Goal: Complete application form: Complete application form

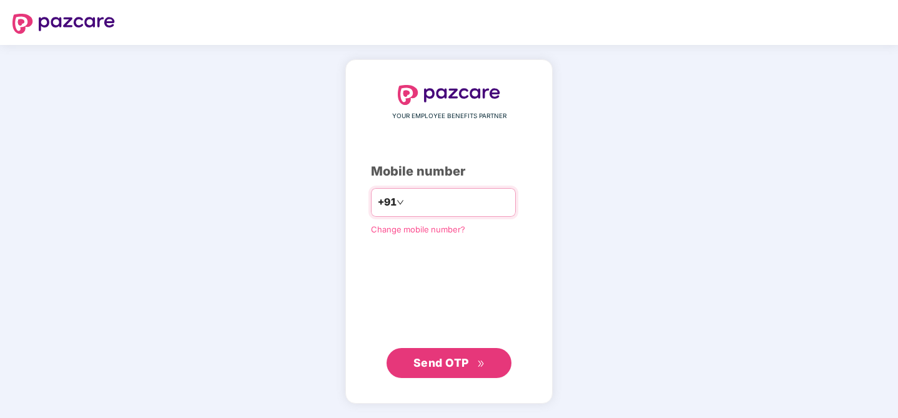
type input "**********"
click at [436, 365] on span "Send OTP" at bounding box center [441, 362] width 56 height 13
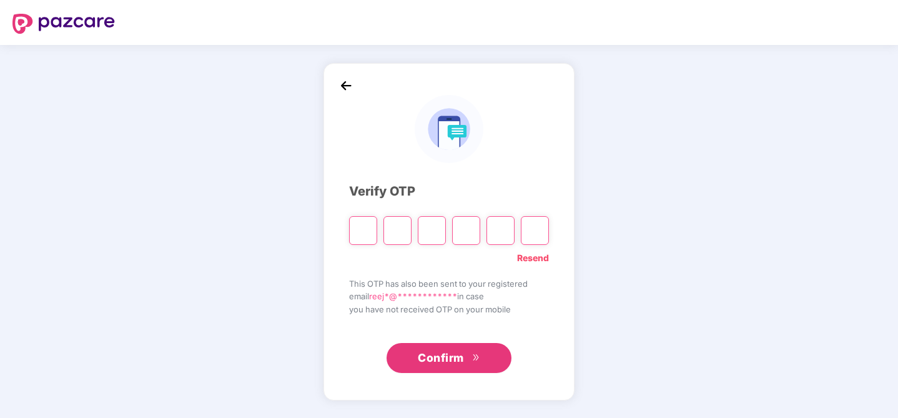
type input "*"
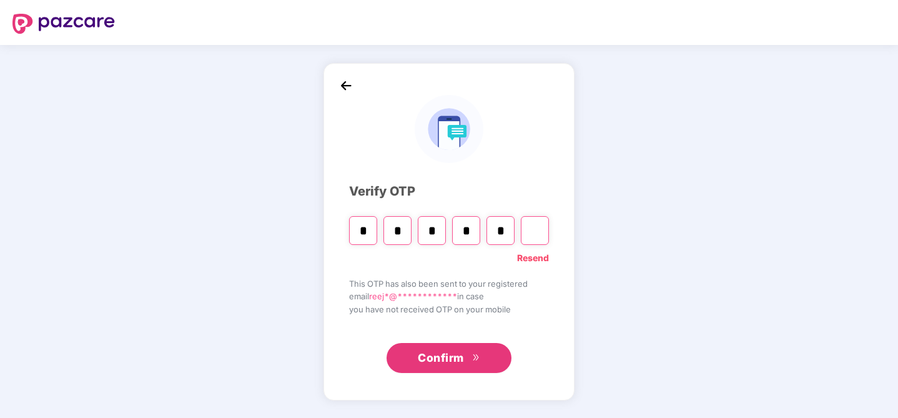
type input "*"
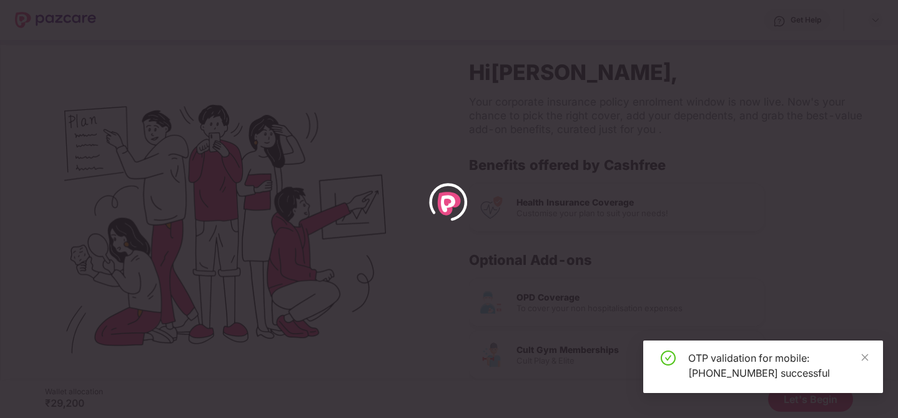
click at [863, 349] on div "OTP validation for mobile: [PHONE_NUMBER] successful" at bounding box center [763, 366] width 240 height 52
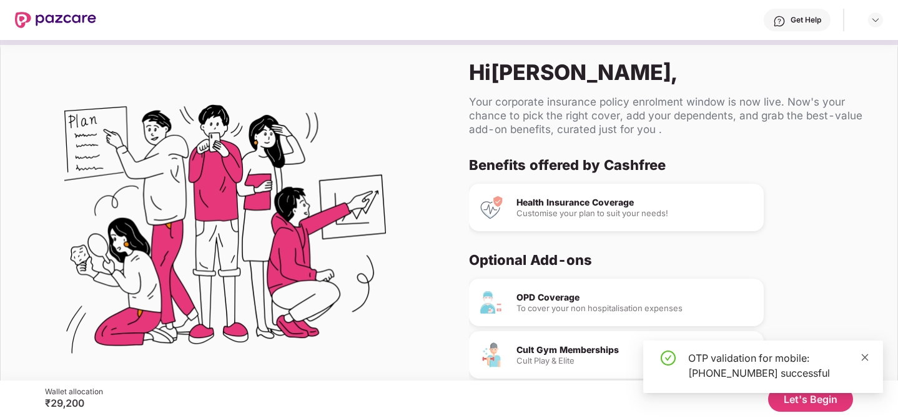
click at [865, 361] on icon "close" at bounding box center [865, 357] width 9 height 9
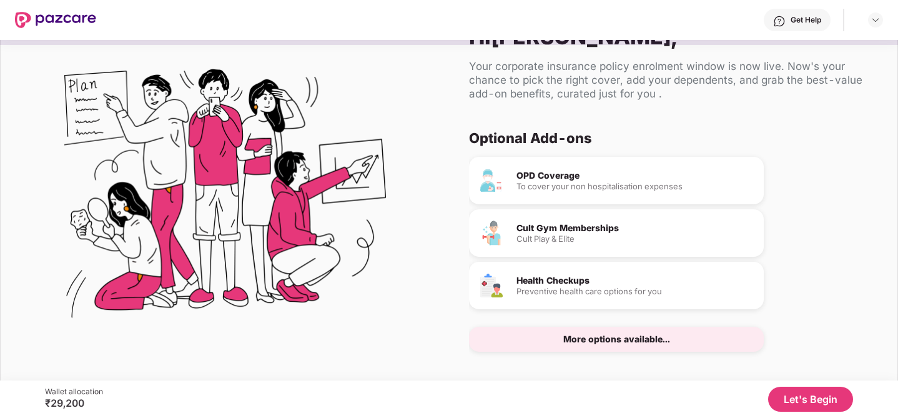
scroll to position [46, 0]
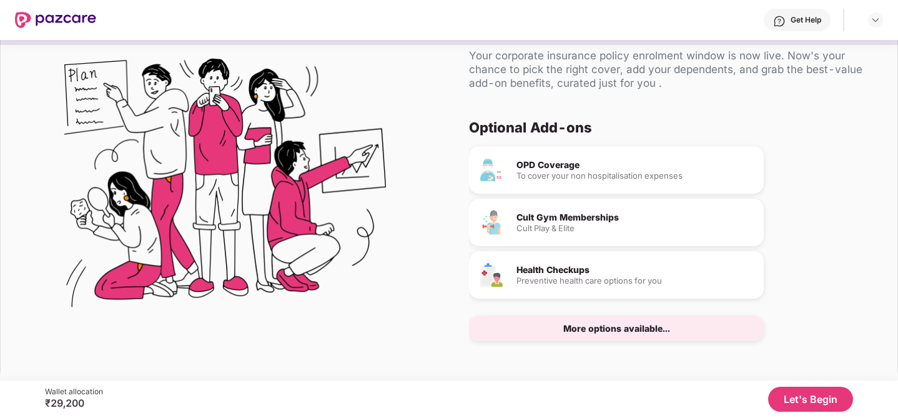
click at [821, 403] on button "Let's Begin" at bounding box center [810, 399] width 85 height 25
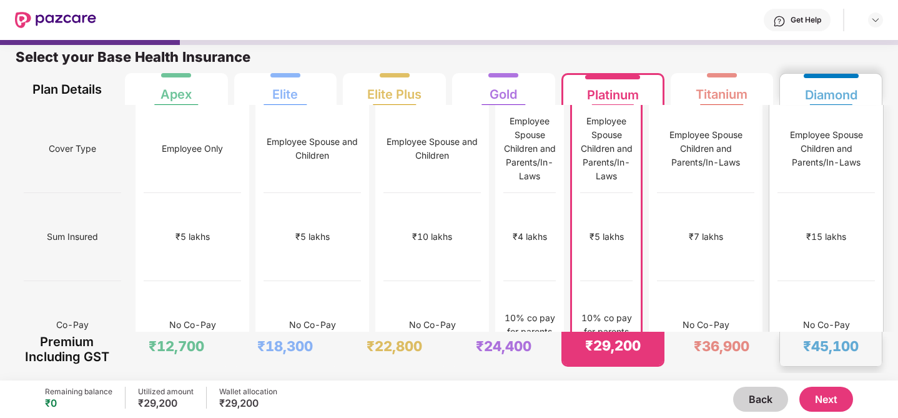
scroll to position [36, 0]
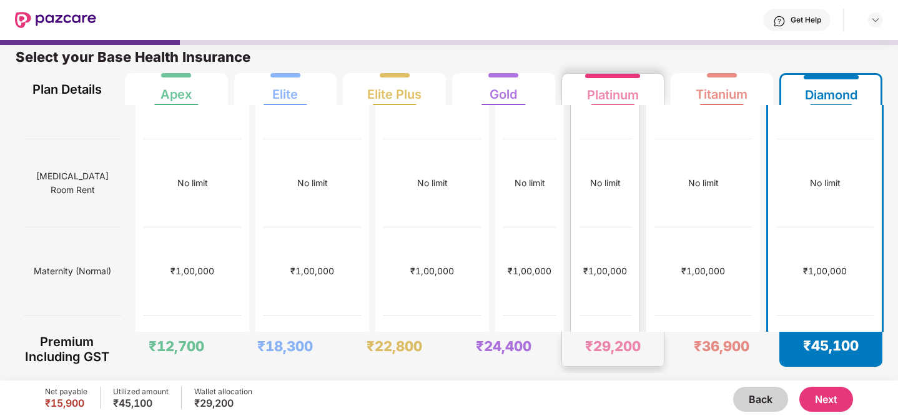
scroll to position [345, 0]
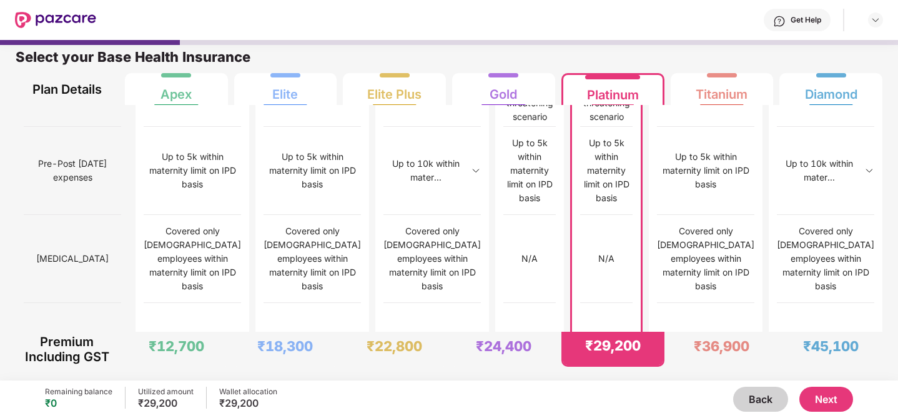
scroll to position [1288, 0]
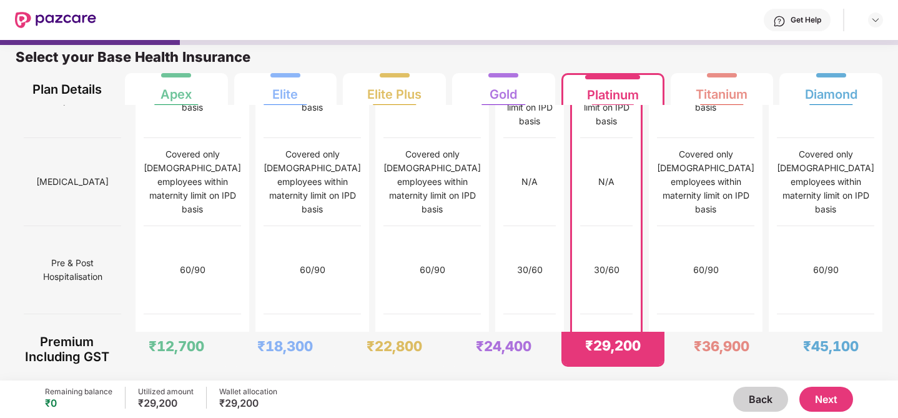
click at [826, 397] on button "Next" at bounding box center [827, 399] width 54 height 25
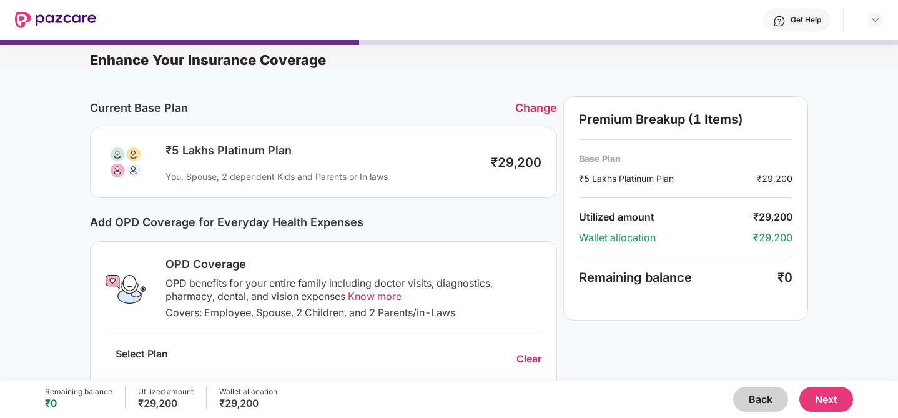
click at [761, 402] on button "Back" at bounding box center [760, 399] width 55 height 25
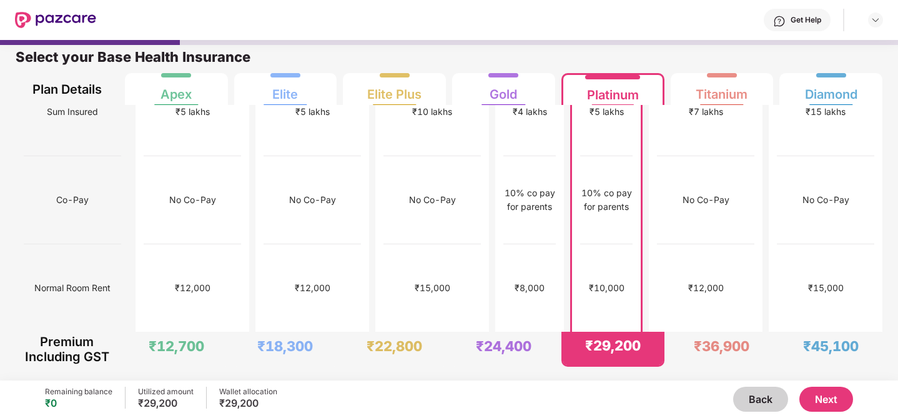
scroll to position [0, 0]
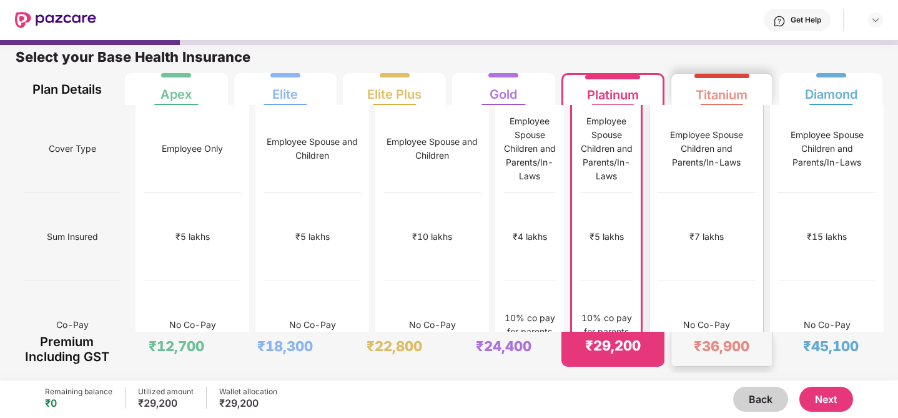
click at [701, 281] on div "No Co-Pay" at bounding box center [706, 325] width 97 height 88
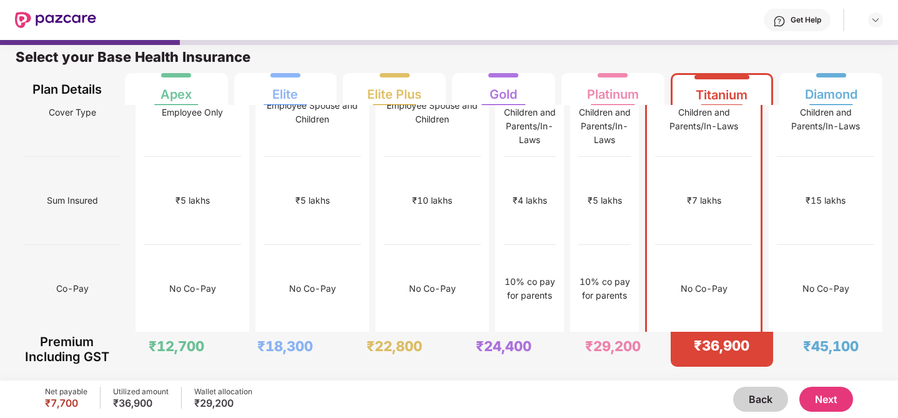
scroll to position [39, 0]
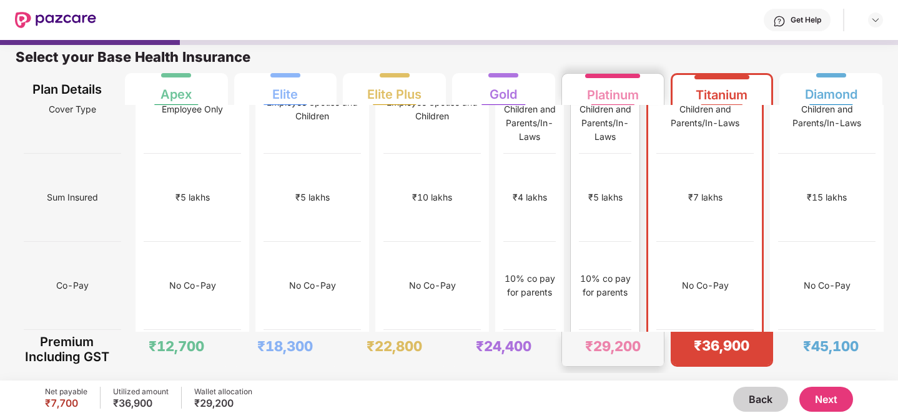
click at [631, 330] on div "₹10,000" at bounding box center [605, 374] width 52 height 88
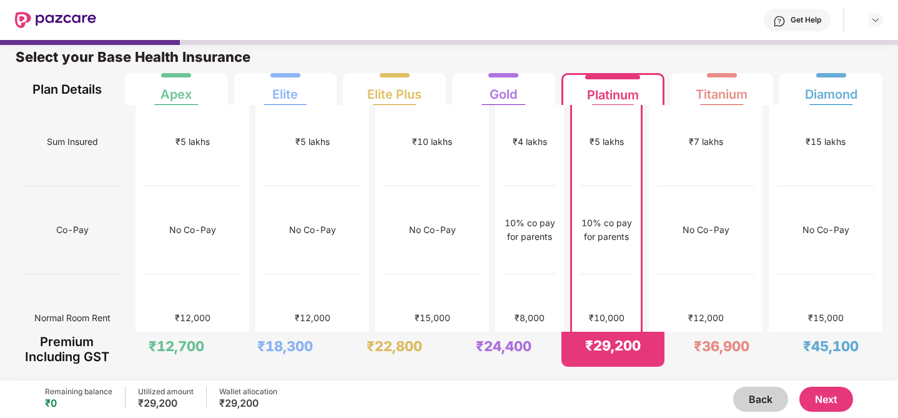
scroll to position [112, 0]
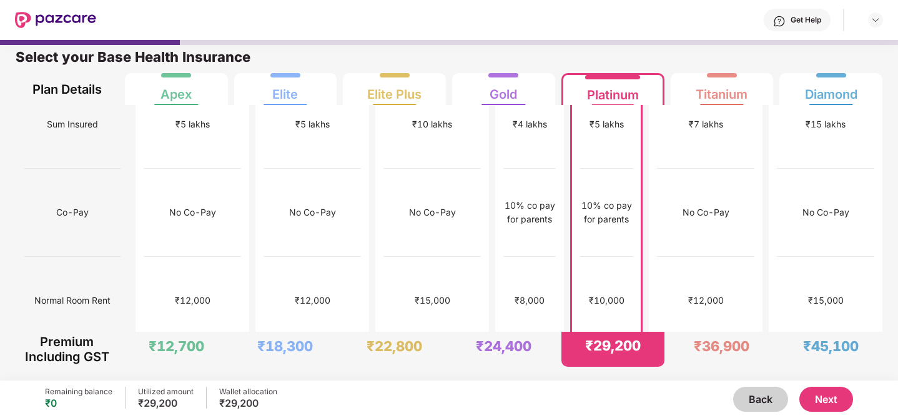
click at [817, 400] on button "Next" at bounding box center [827, 399] width 54 height 25
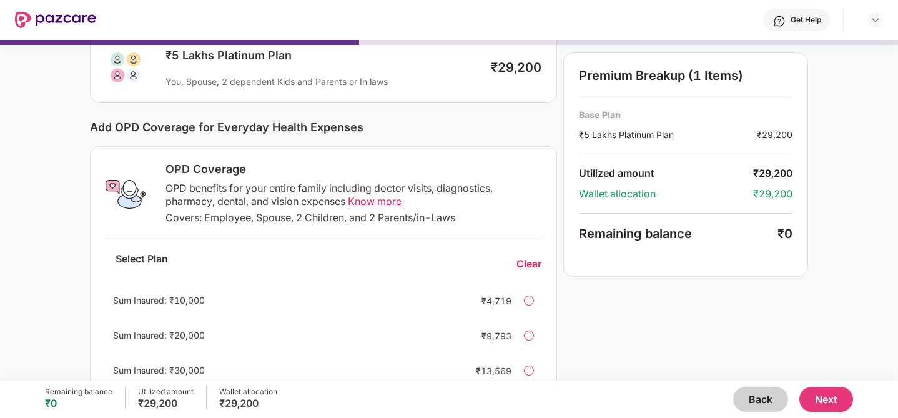
scroll to position [129, 0]
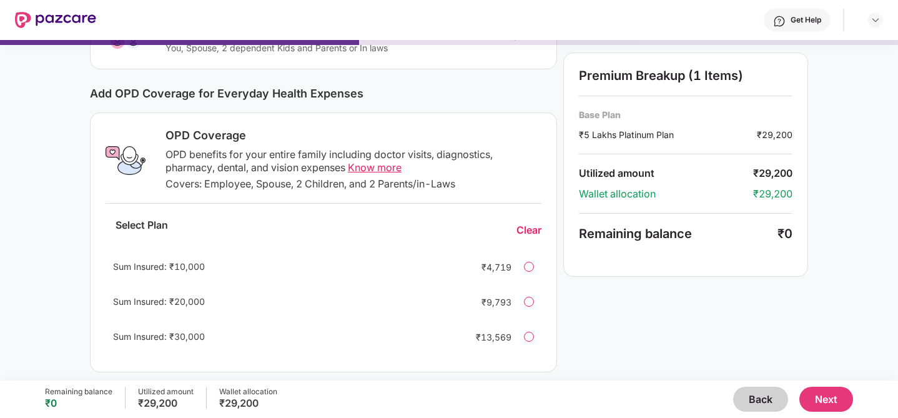
click at [530, 268] on div at bounding box center [529, 267] width 10 height 10
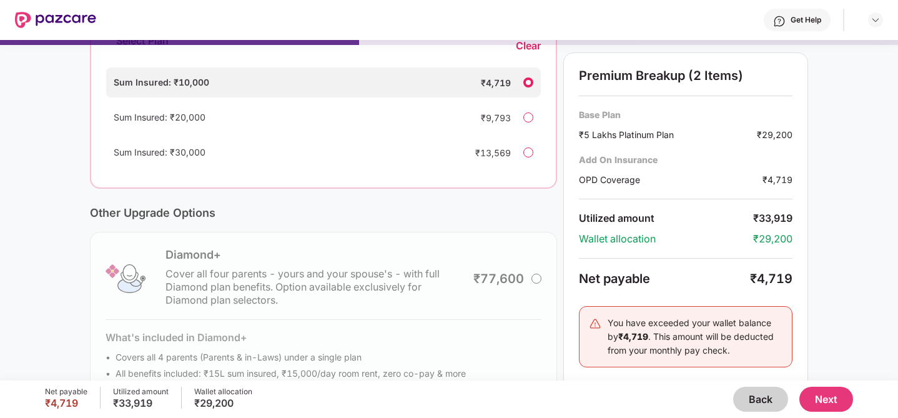
scroll to position [363, 0]
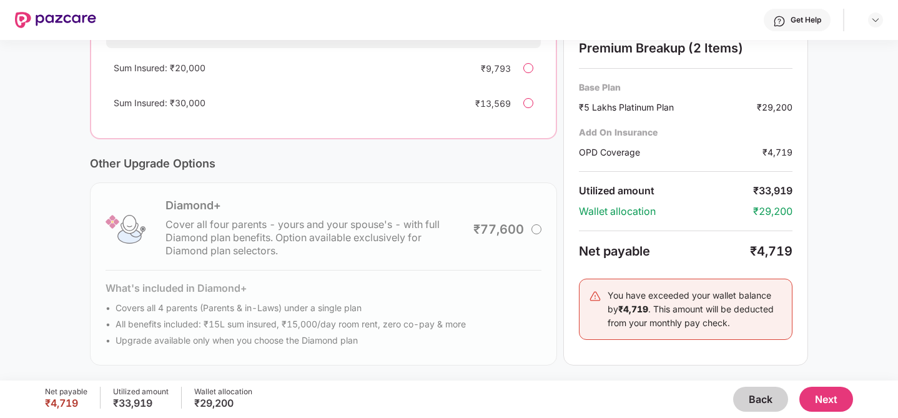
click at [839, 399] on button "Next" at bounding box center [827, 399] width 54 height 25
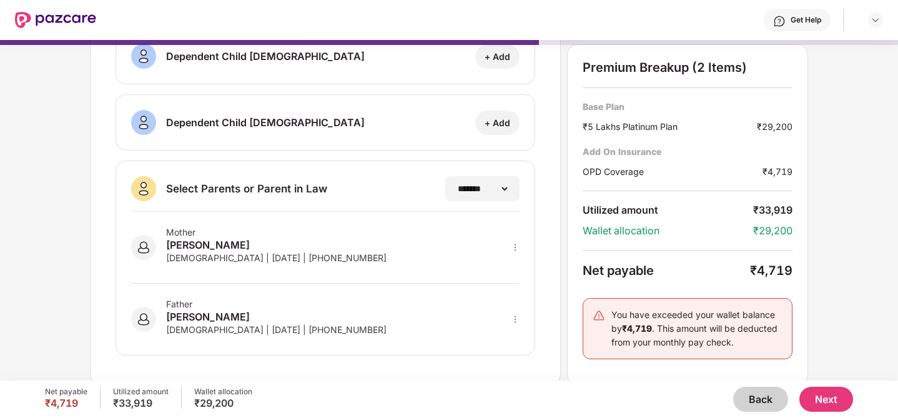
scroll to position [231, 0]
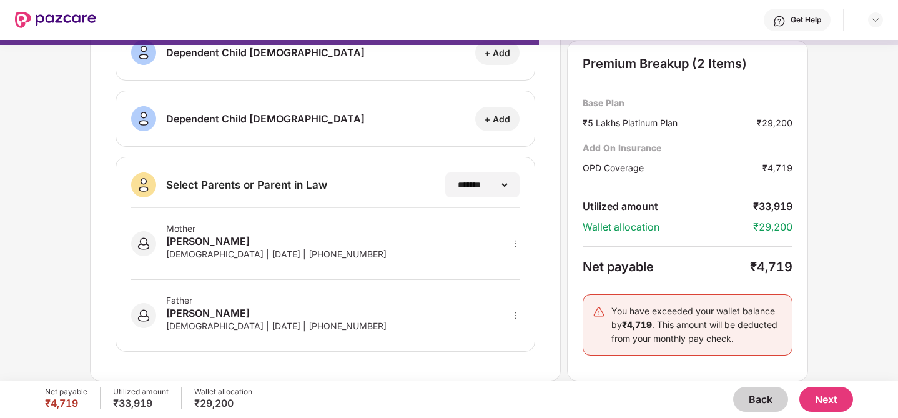
click at [819, 400] on button "Next" at bounding box center [827, 399] width 54 height 25
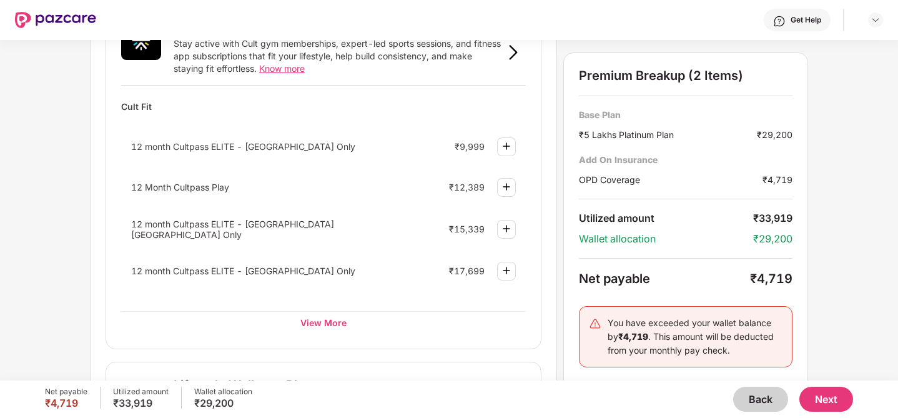
scroll to position [513, 0]
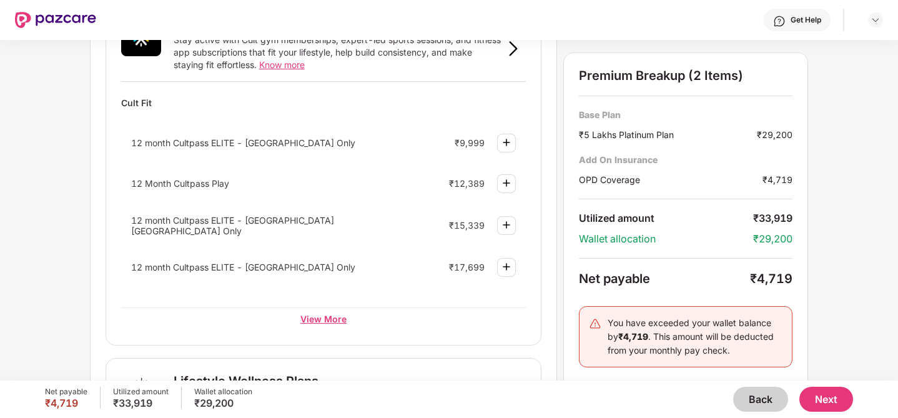
click at [328, 325] on div "View More" at bounding box center [323, 318] width 405 height 22
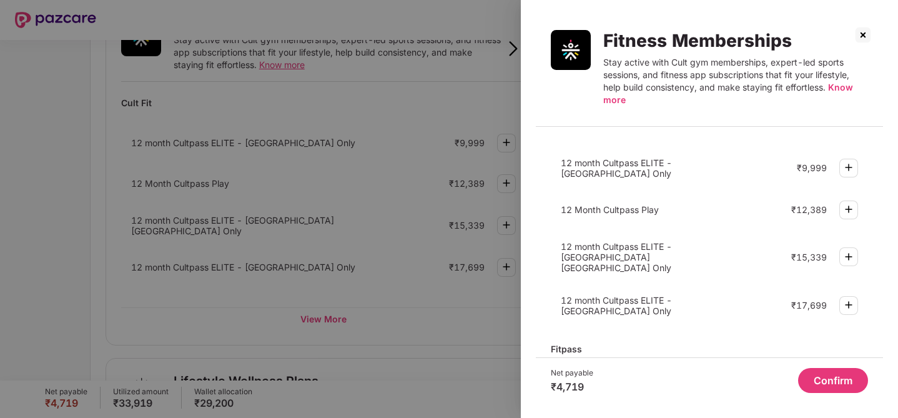
scroll to position [0, 0]
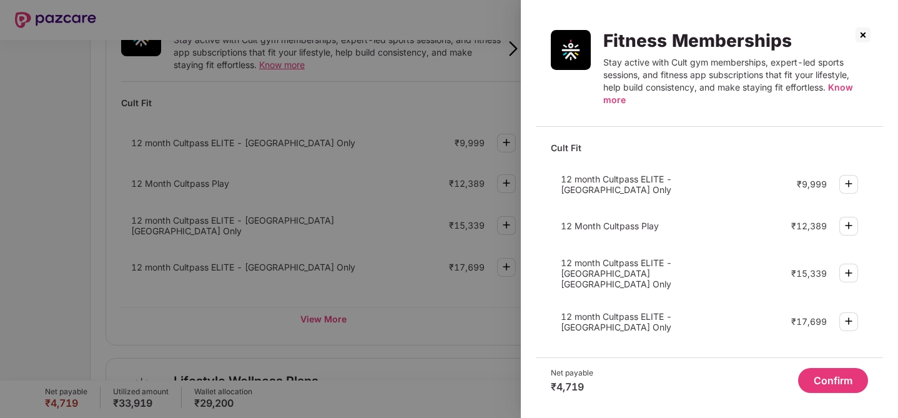
click at [853, 184] on img at bounding box center [848, 183] width 15 height 15
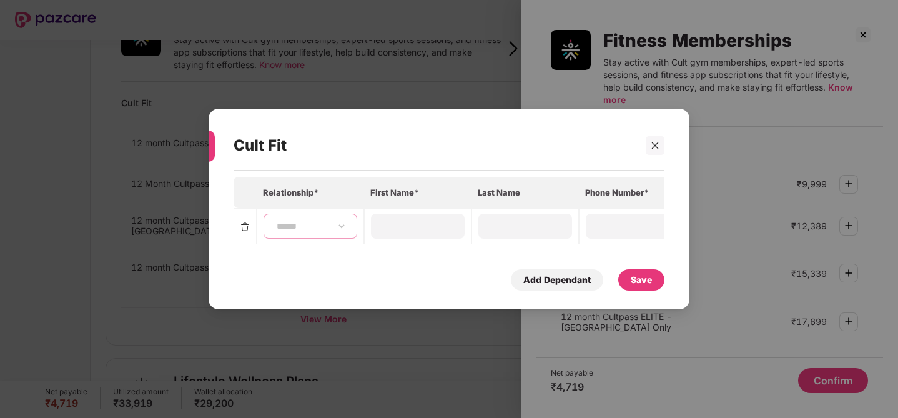
click at [307, 230] on select "**********" at bounding box center [310, 226] width 72 height 10
select select "****"
type input "*****"
type input "**********"
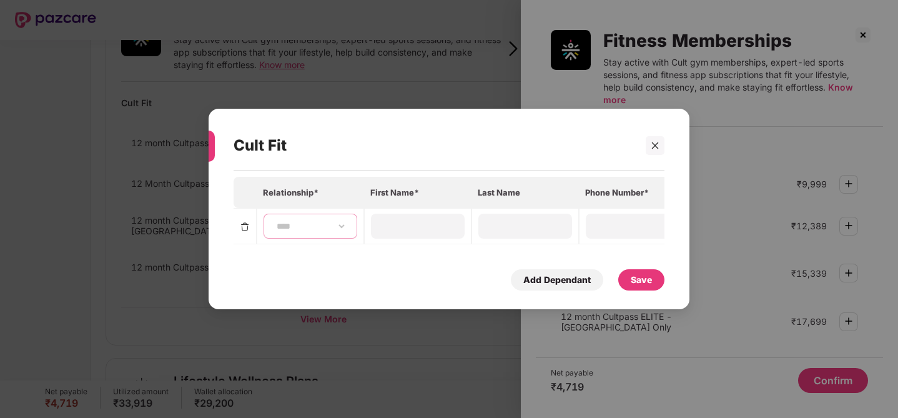
type input "**********"
click at [651, 277] on div "Save" at bounding box center [641, 280] width 21 height 14
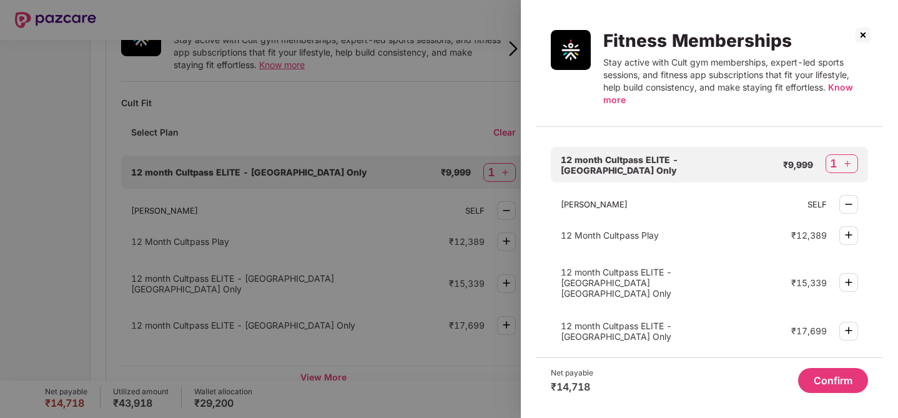
scroll to position [24, 0]
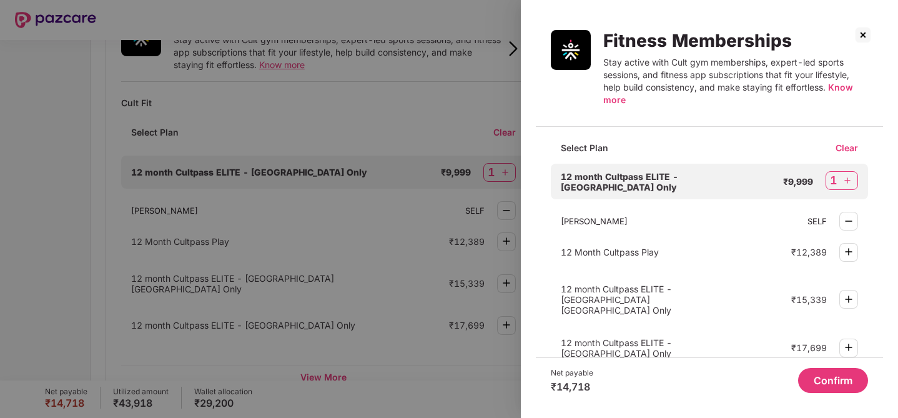
click at [828, 382] on button "Confirm" at bounding box center [833, 380] width 70 height 25
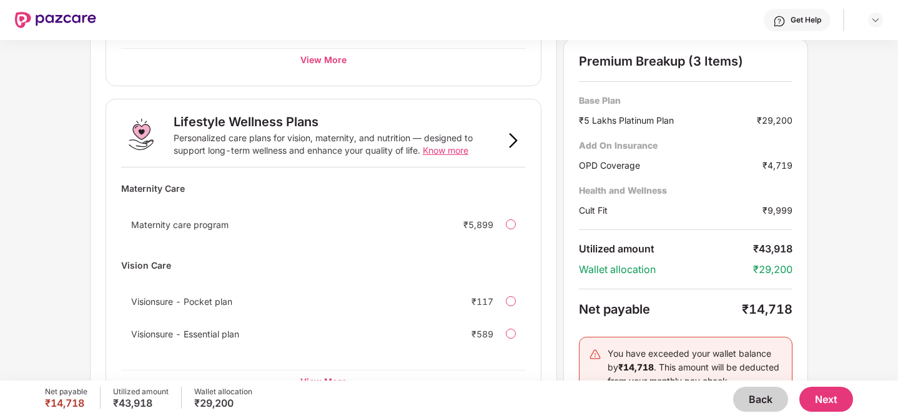
scroll to position [871, 0]
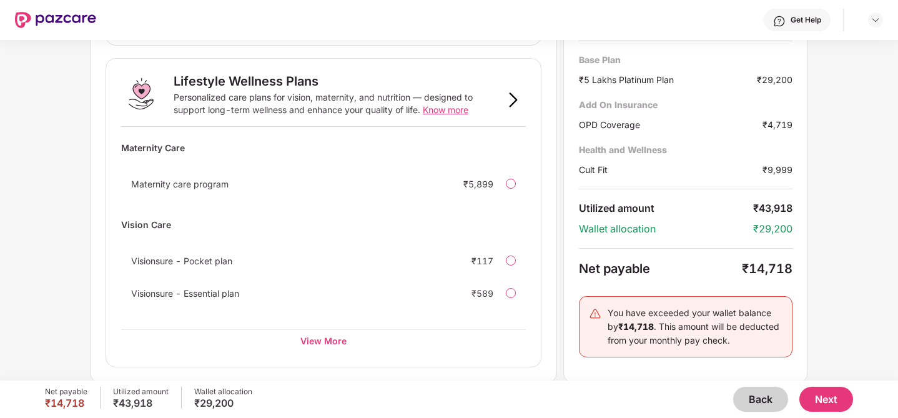
click at [830, 394] on button "Next" at bounding box center [827, 399] width 54 height 25
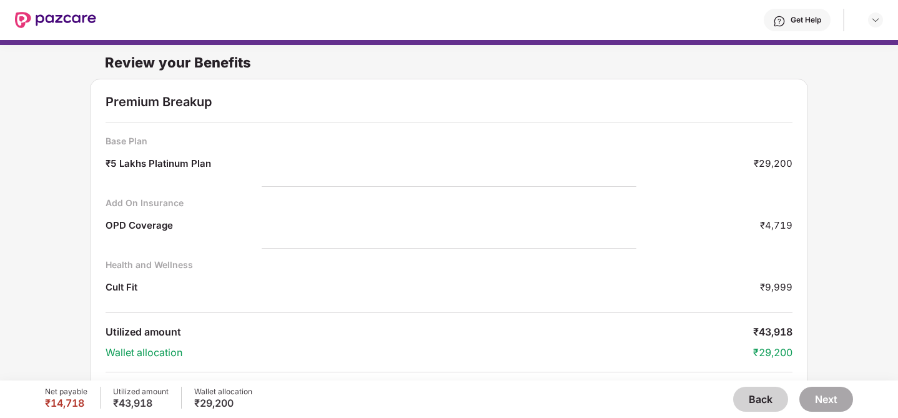
scroll to position [91, 0]
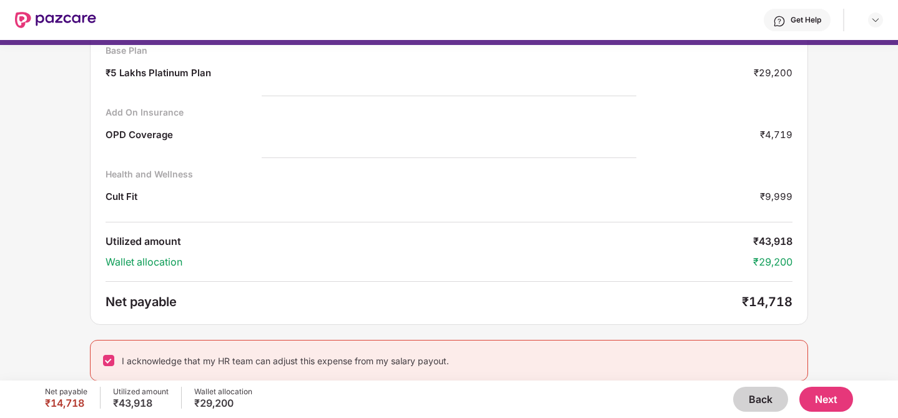
click at [826, 403] on button "Next" at bounding box center [827, 399] width 54 height 25
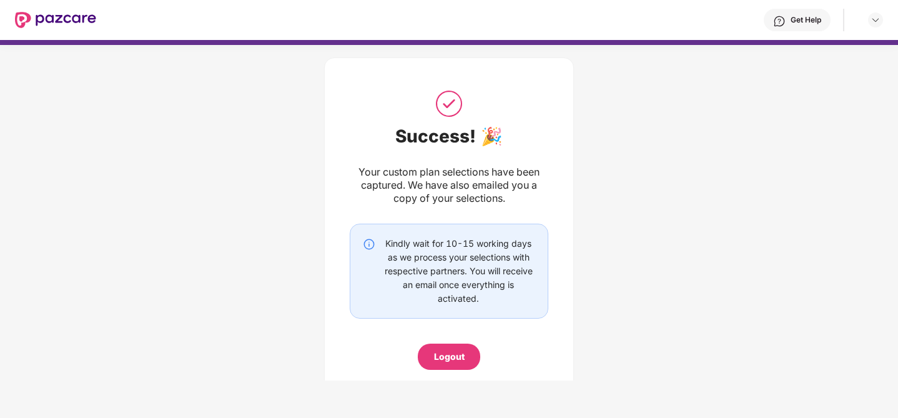
click at [472, 240] on div "Kindly wait for 10-15 working days as we process your selections with respectiv…" at bounding box center [459, 271] width 154 height 69
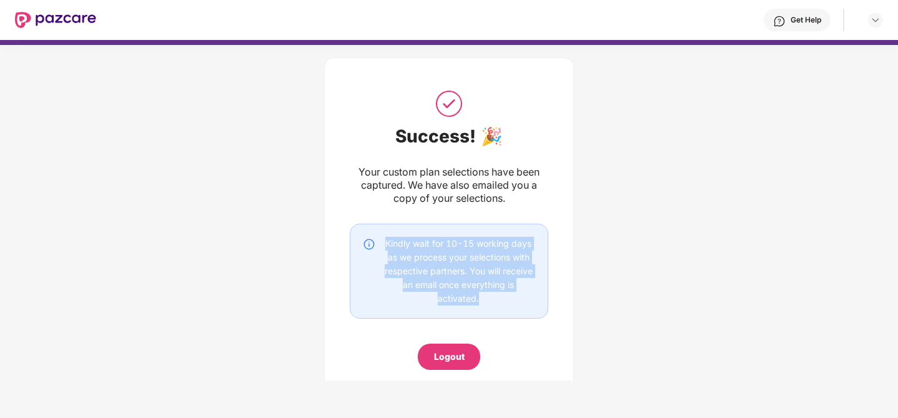
click at [472, 240] on div "Kindly wait for 10-15 working days as we process your selections with respectiv…" at bounding box center [459, 271] width 154 height 69
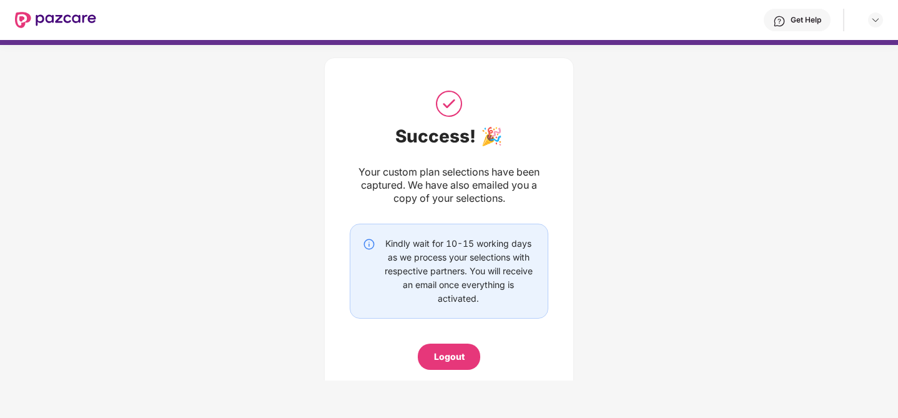
click at [350, 182] on div "Your custom plan selections have been captured. We have also emailed you a copy…" at bounding box center [449, 185] width 199 height 39
